Goal: Task Accomplishment & Management: Use online tool/utility

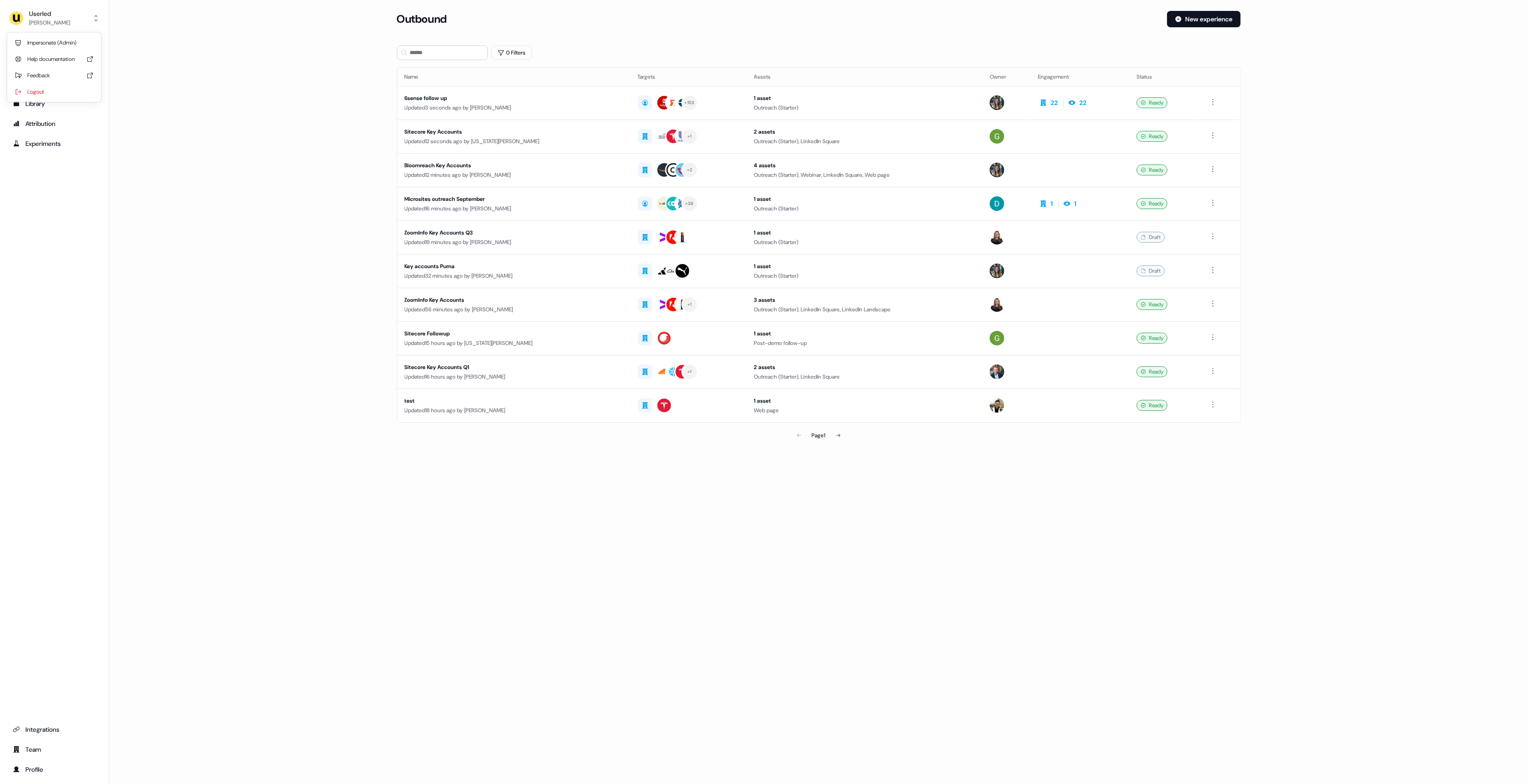
click at [67, 15] on button "Userled [PERSON_NAME]" at bounding box center [54, 18] width 94 height 22
drag, startPoint x: 58, startPoint y: 41, endPoint x: 73, endPoint y: 52, distance: 18.6
click at [57, 42] on div "Impersonate (Admin)" at bounding box center [54, 43] width 87 height 17
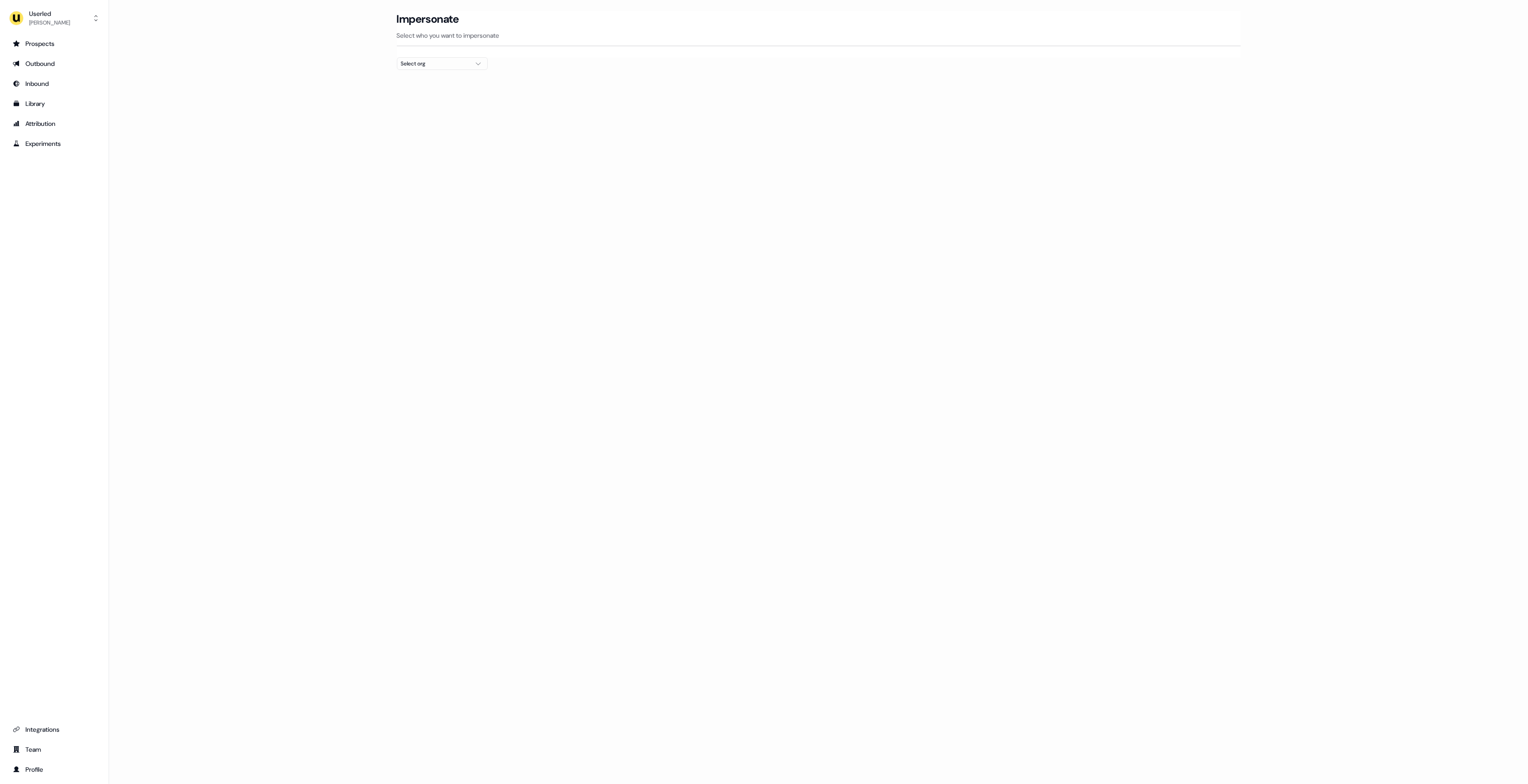
click at [421, 60] on div "Select org" at bounding box center [435, 63] width 68 height 9
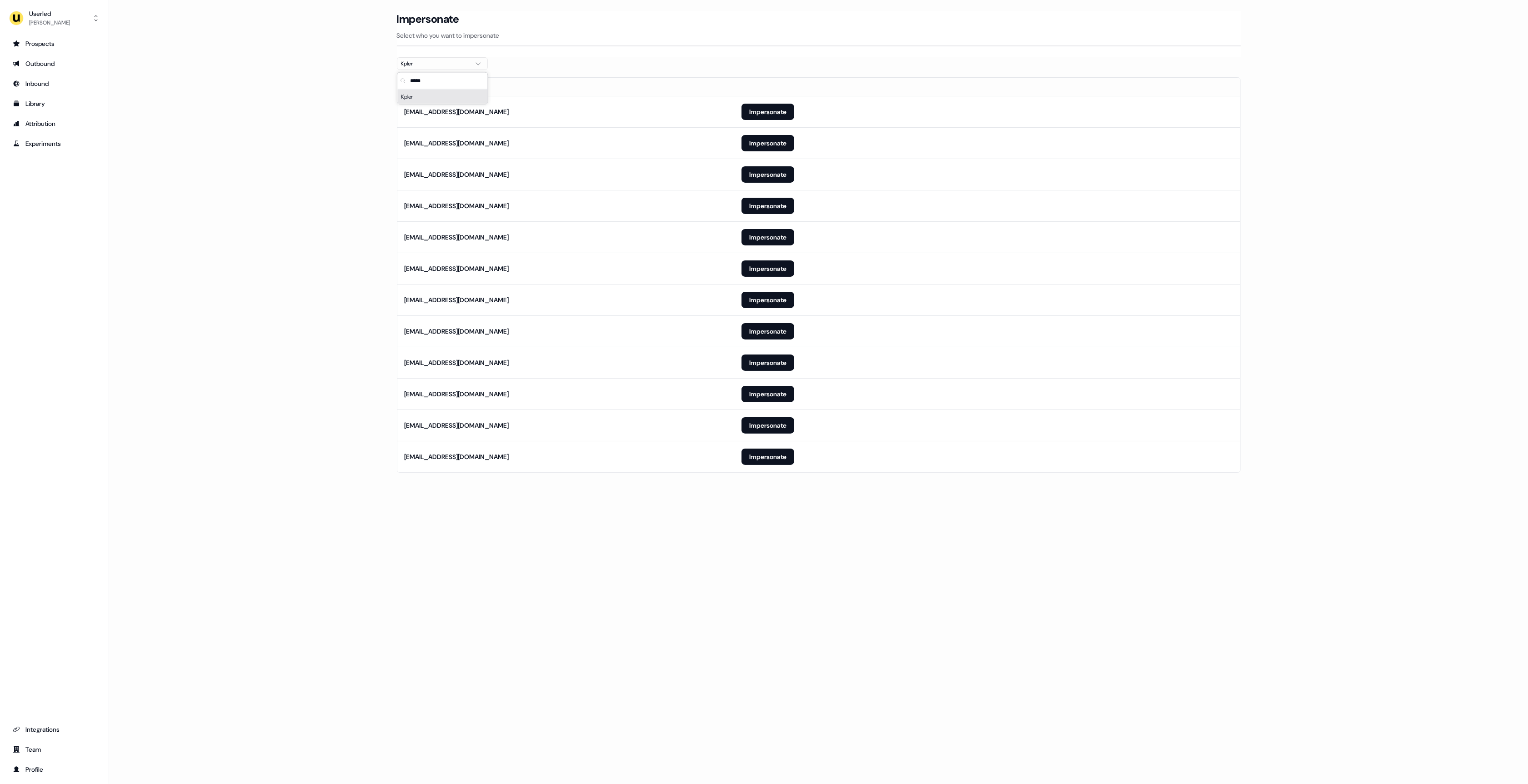
type input "*****"
click at [312, 201] on main "Loading... Impersonate Select who you want to impersonate Kpler Email [EMAIL_AD…" at bounding box center [819, 254] width 1419 height 487
drag, startPoint x: 666, startPoint y: 623, endPoint x: 706, endPoint y: 596, distance: 48.3
click at [670, 620] on div "Loading... Impersonate Select who you want to impersonate Kpler Email [EMAIL_AD…" at bounding box center [819, 392] width 1419 height 784
click at [755, 238] on button "Impersonate" at bounding box center [768, 237] width 53 height 17
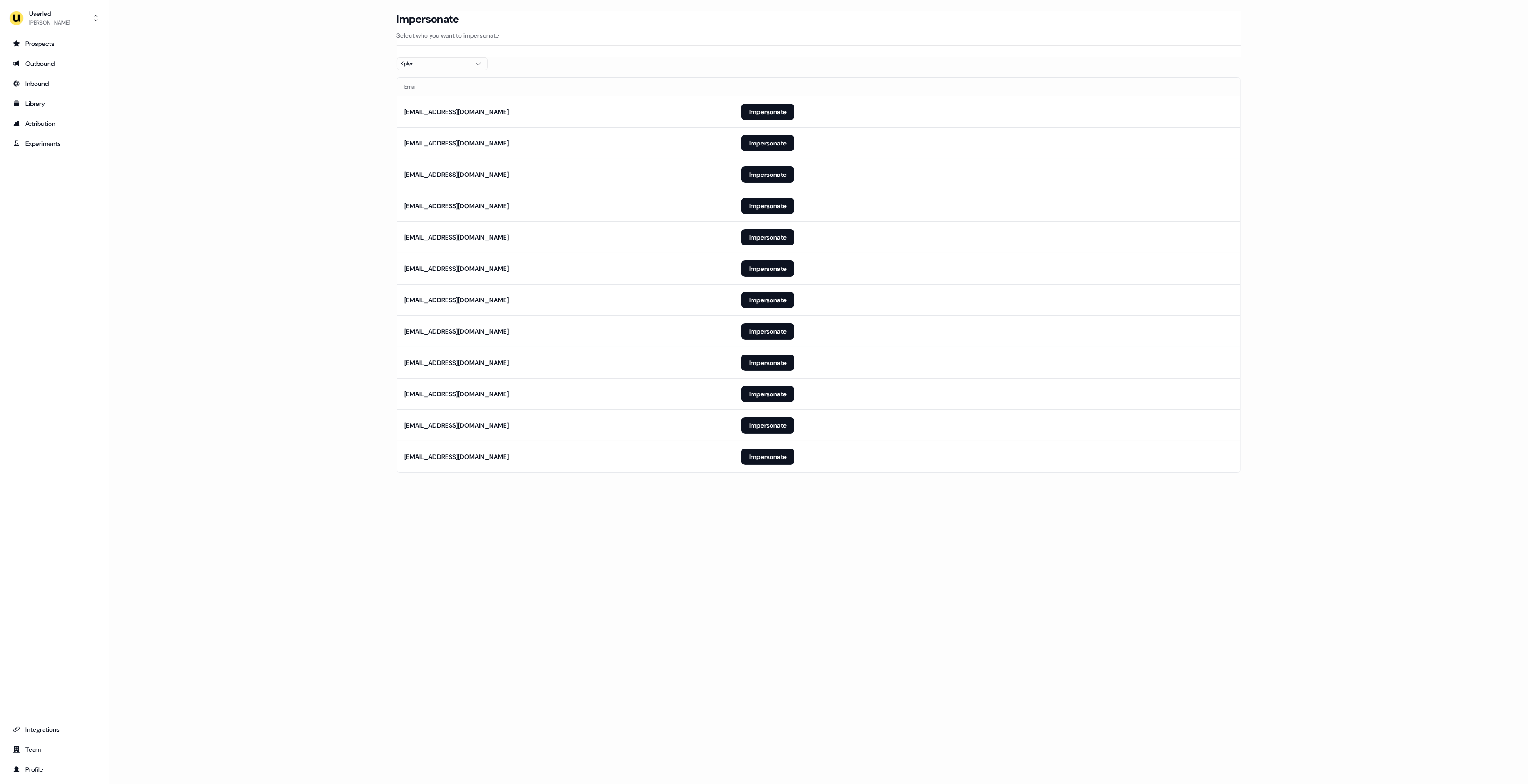
drag, startPoint x: 308, startPoint y: 234, endPoint x: 301, endPoint y: 225, distance: 11.4
click at [308, 234] on main "Loading... Impersonate Select who you want to impersonate Kpler Email [EMAIL_AD…" at bounding box center [819, 254] width 1419 height 487
